Goal: Transaction & Acquisition: Subscribe to service/newsletter

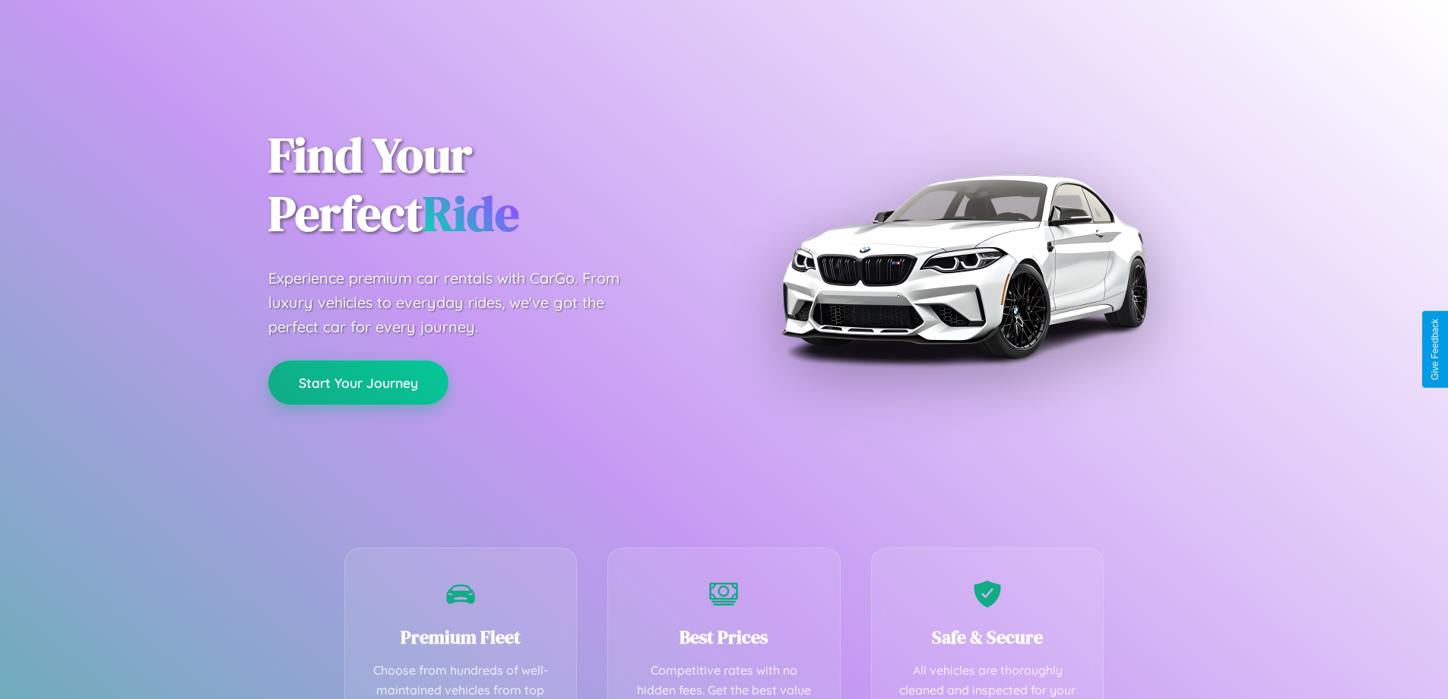
click at [358, 383] on button "Start Your Journey" at bounding box center [358, 382] width 180 height 44
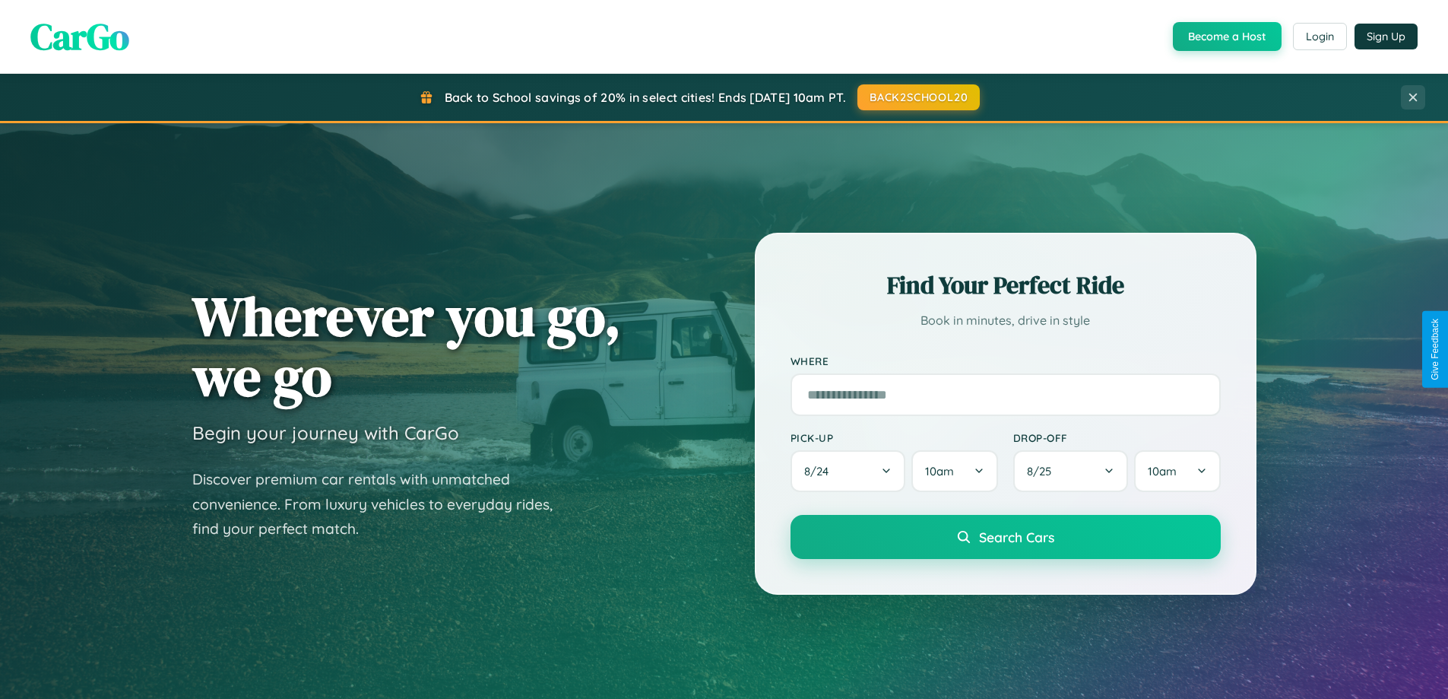
scroll to position [655, 0]
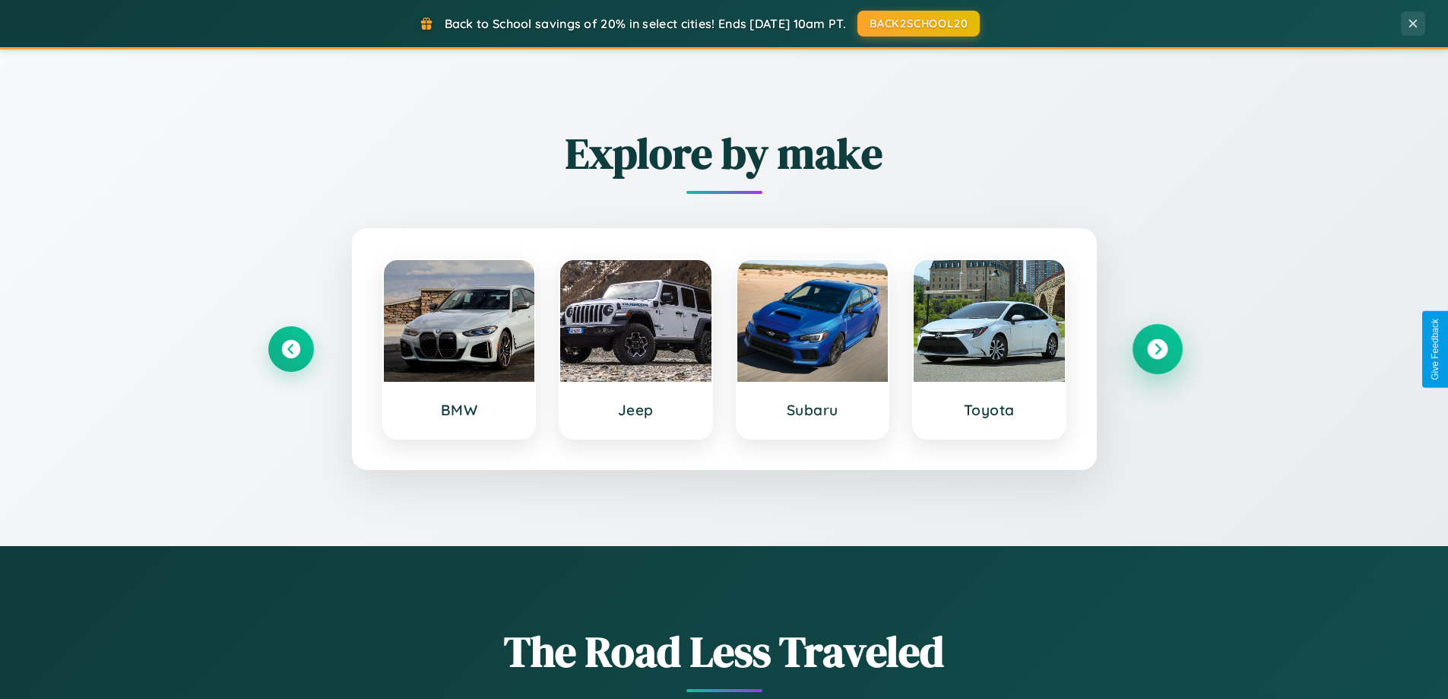
click at [1157, 349] on icon at bounding box center [1157, 349] width 21 height 21
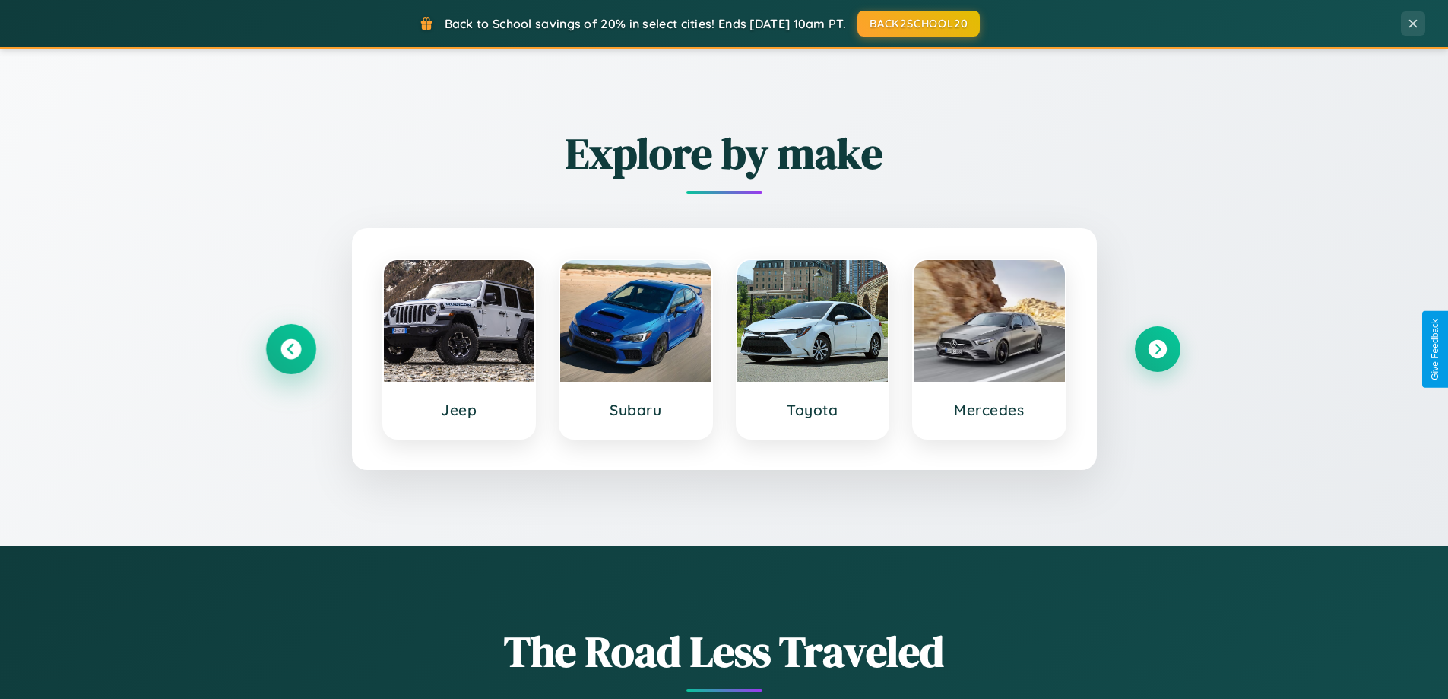
click at [290, 349] on icon at bounding box center [291, 349] width 21 height 21
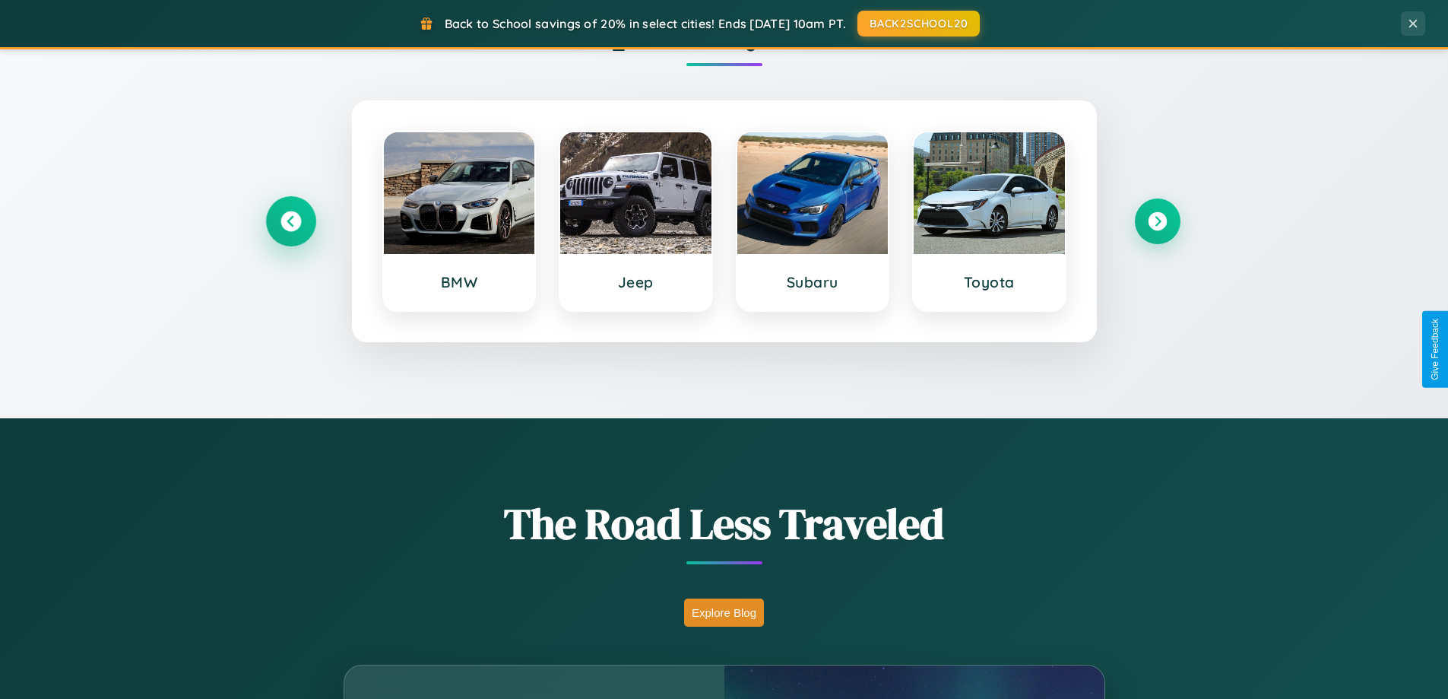
scroll to position [1046, 0]
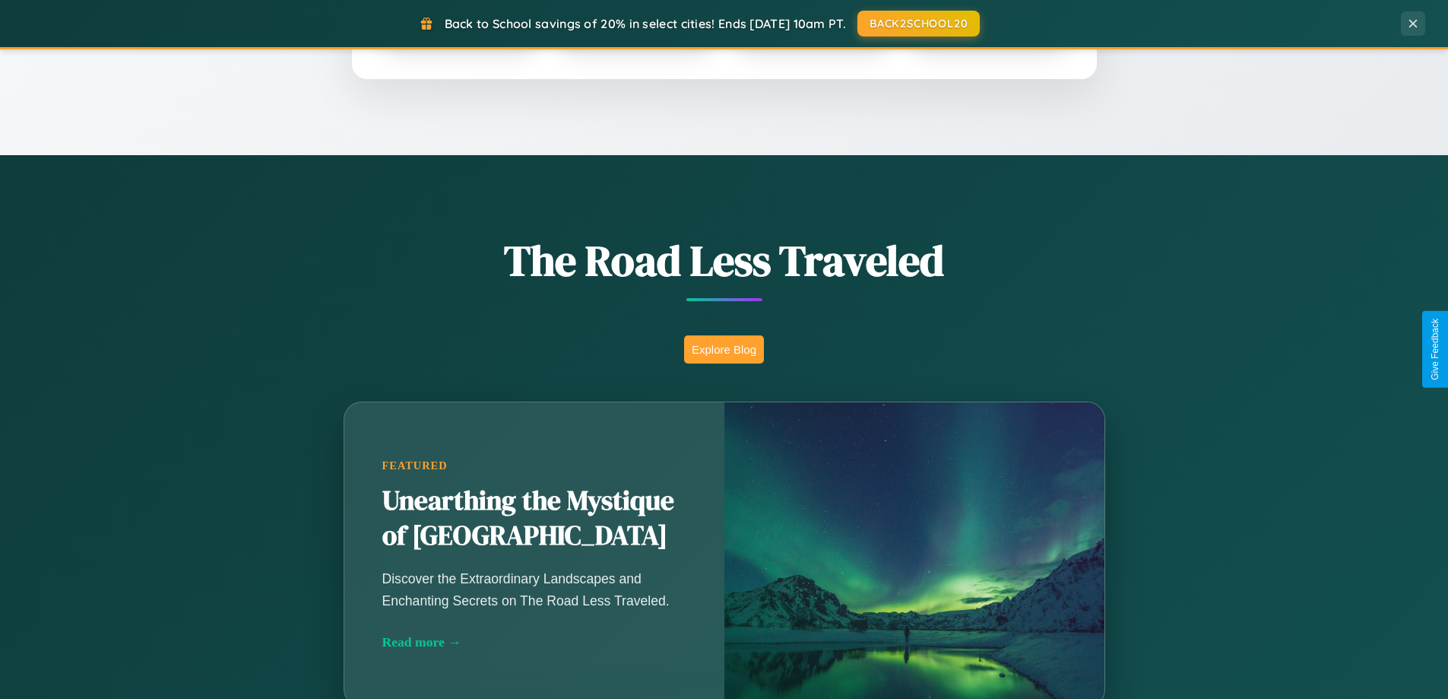
click at [724, 349] on button "Explore Blog" at bounding box center [724, 349] width 80 height 28
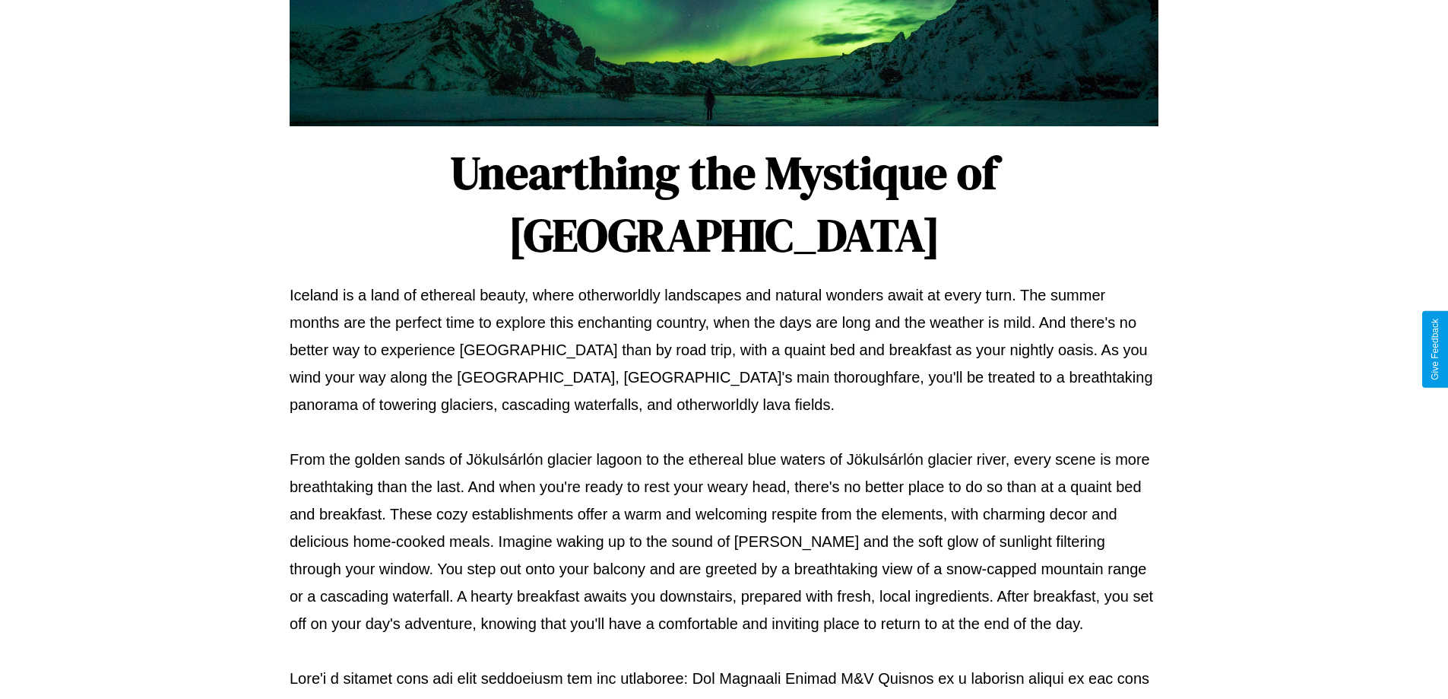
scroll to position [492, 0]
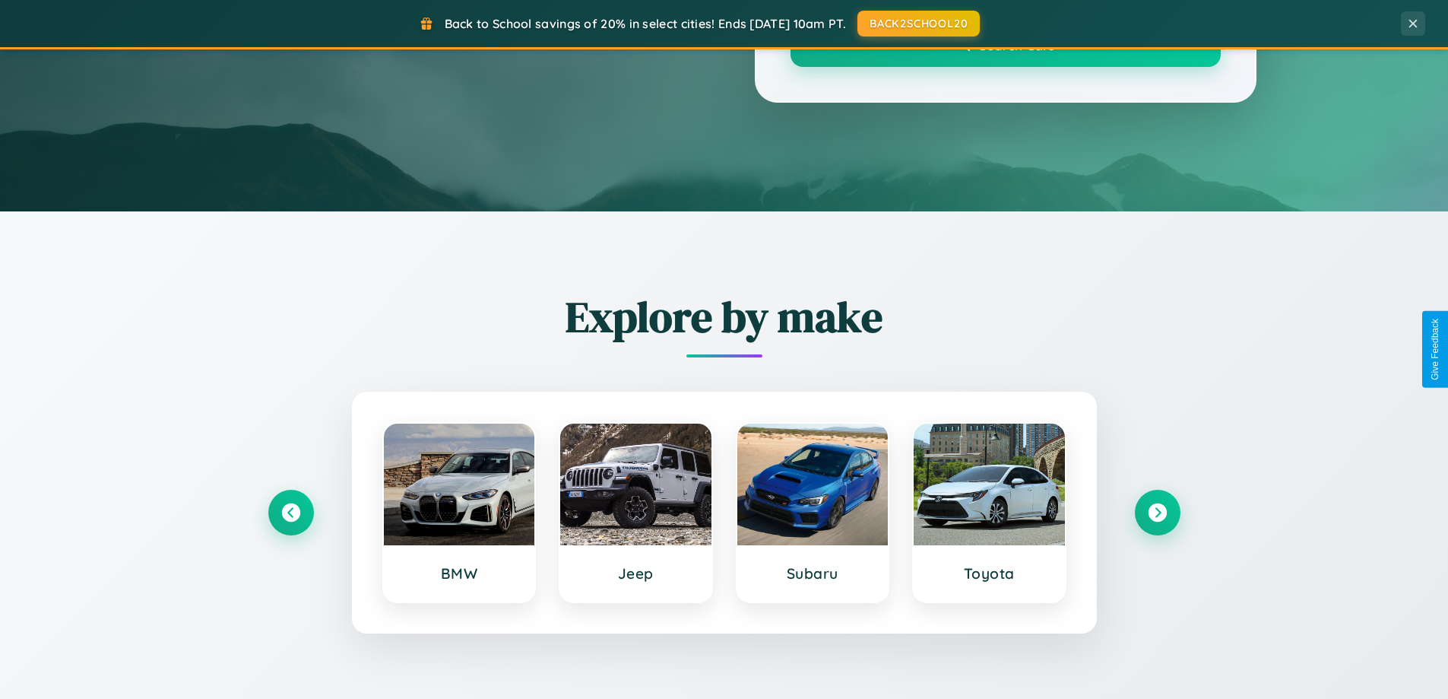
scroll to position [1046, 0]
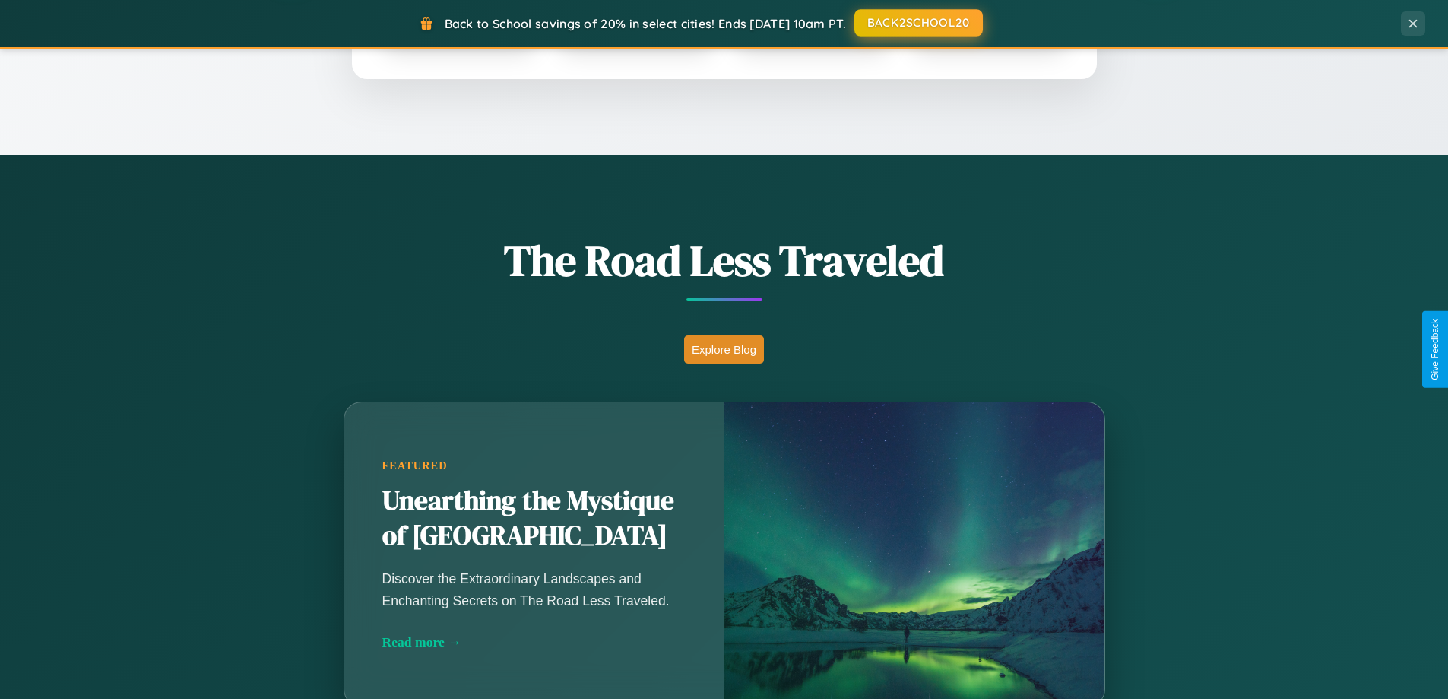
click at [918, 24] on button "BACK2SCHOOL20" at bounding box center [918, 22] width 128 height 27
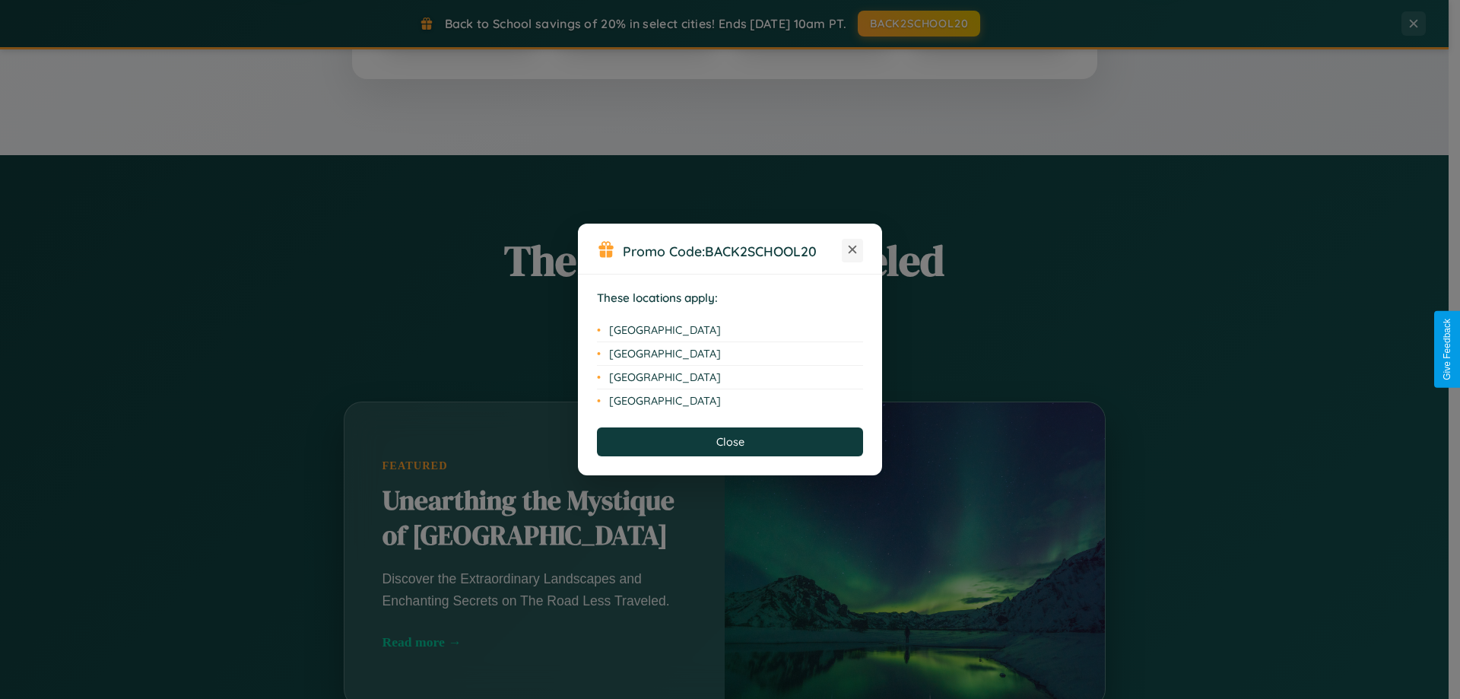
click at [852, 250] on icon at bounding box center [852, 250] width 8 height 8
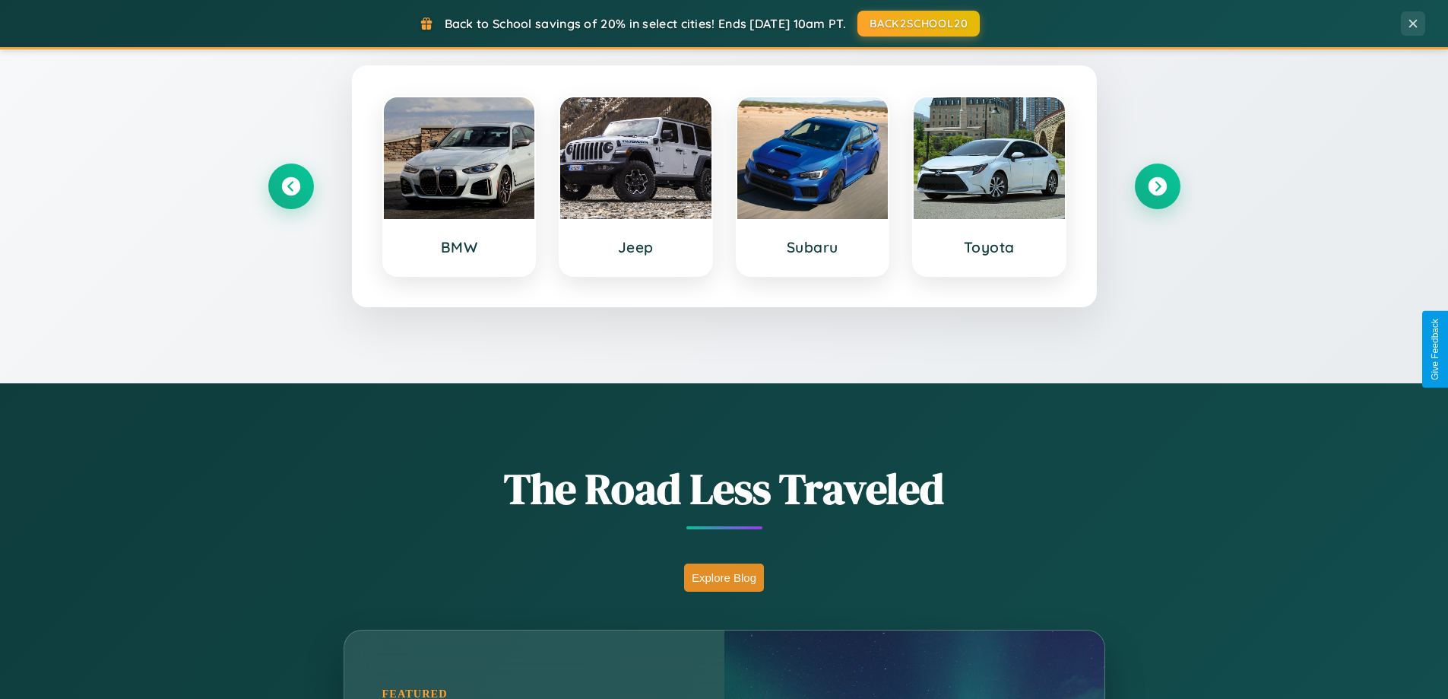
scroll to position [0, 0]
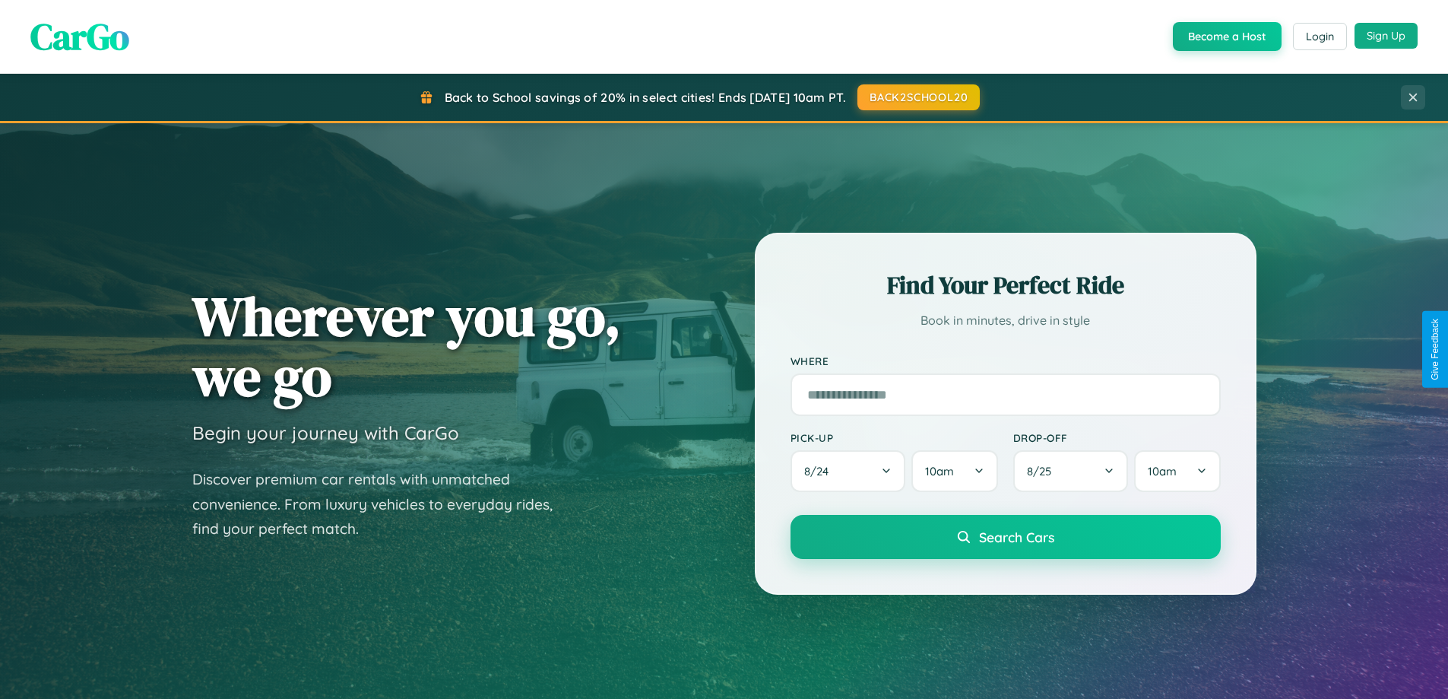
click at [1386, 36] on button "Sign Up" at bounding box center [1386, 36] width 63 height 26
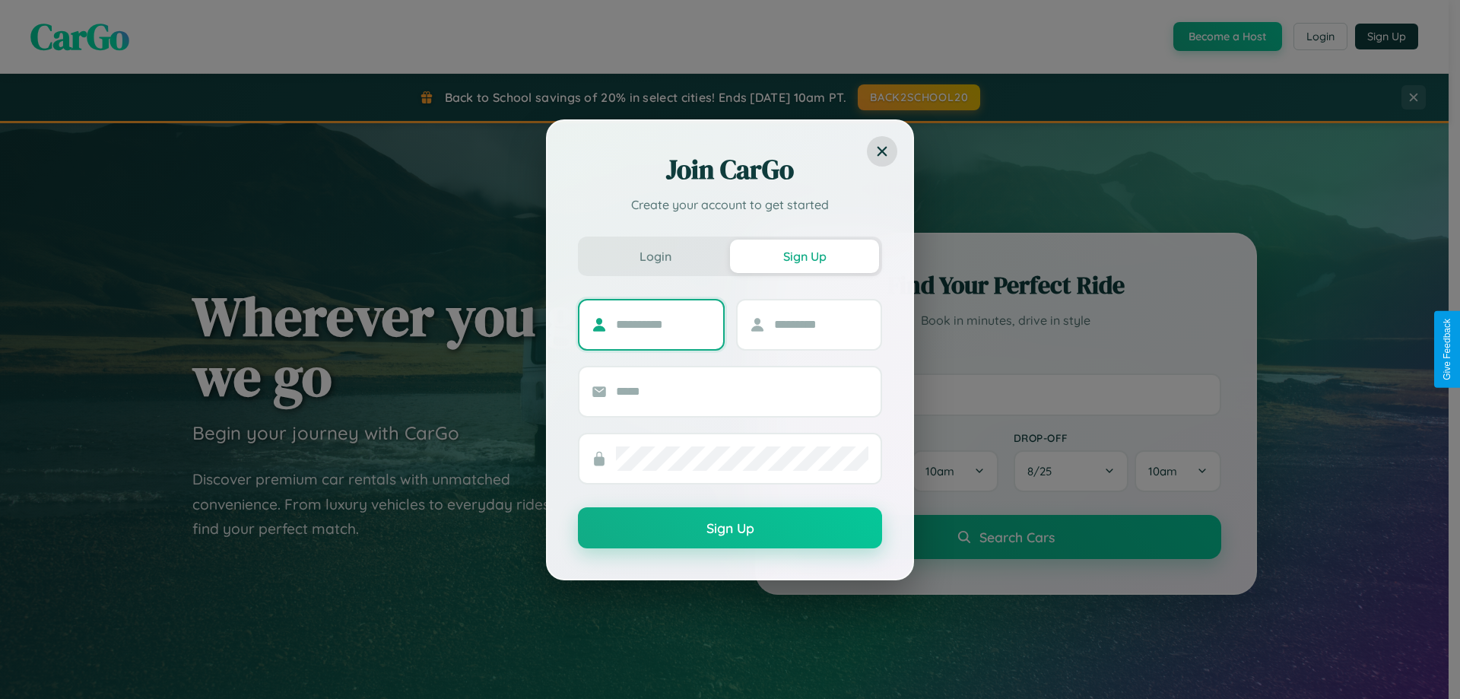
click at [663, 324] on input "text" at bounding box center [663, 324] width 95 height 24
type input "*********"
click at [820, 324] on input "text" at bounding box center [821, 324] width 95 height 24
type input "*****"
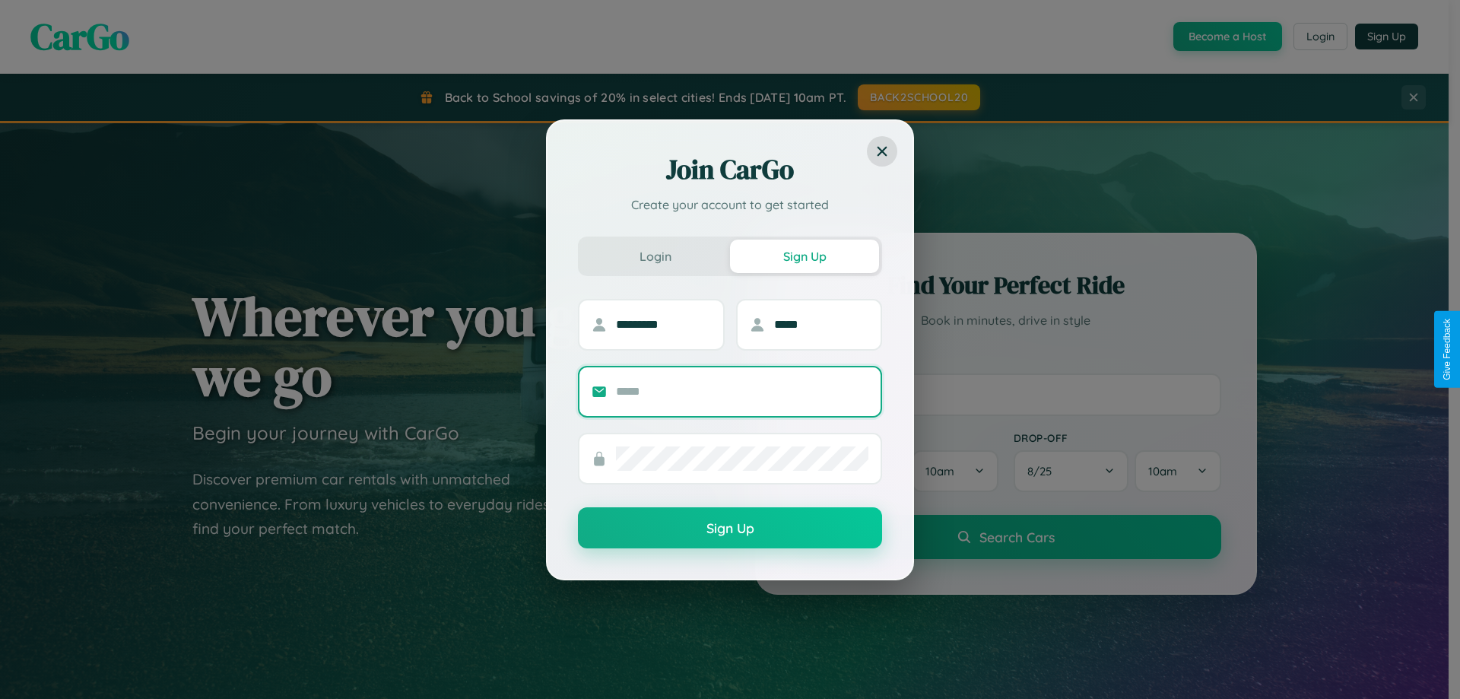
click at [742, 391] on input "text" at bounding box center [742, 391] width 252 height 24
type input "**********"
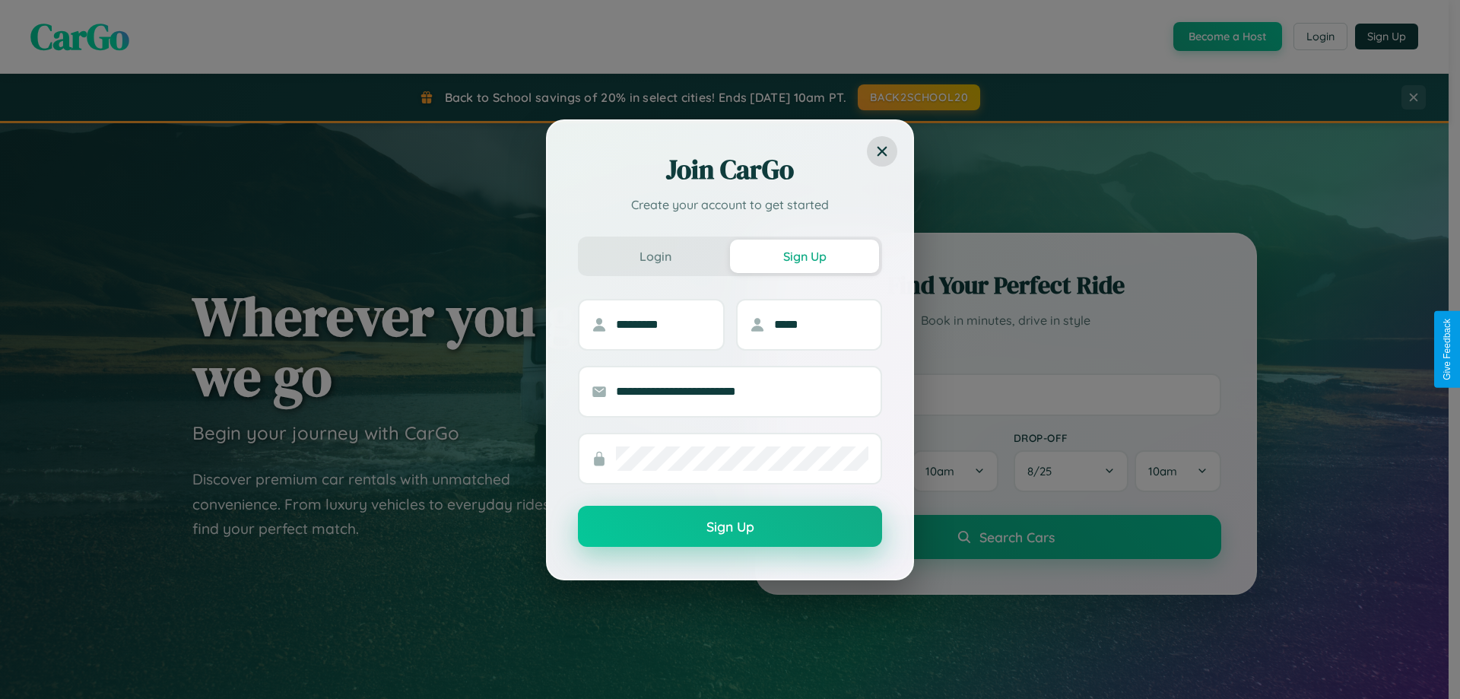
click at [730, 527] on button "Sign Up" at bounding box center [730, 526] width 304 height 41
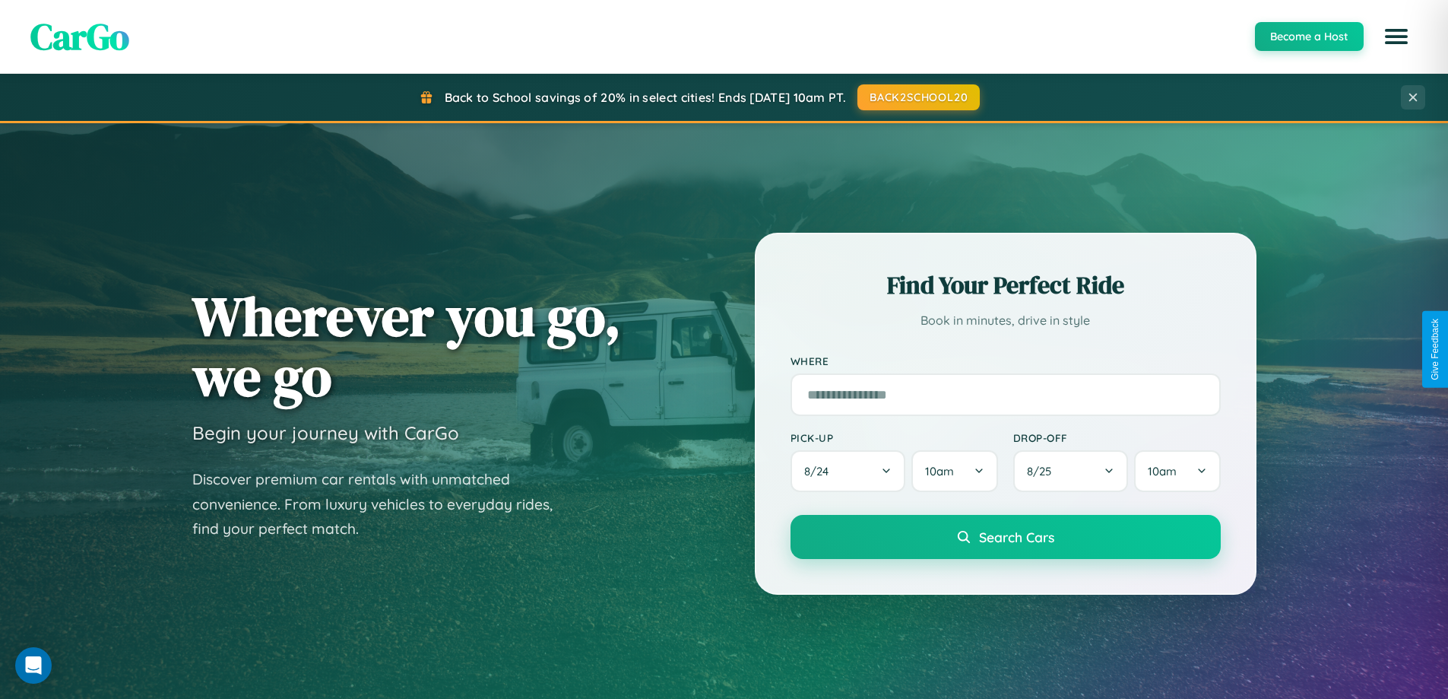
scroll to position [655, 0]
